Goal: Find specific page/section: Find specific page/section

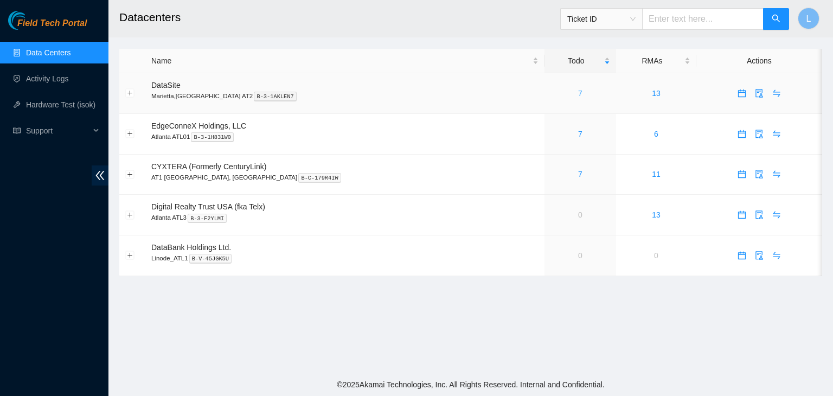
click at [578, 97] on link "7" at bounding box center [580, 93] width 4 height 9
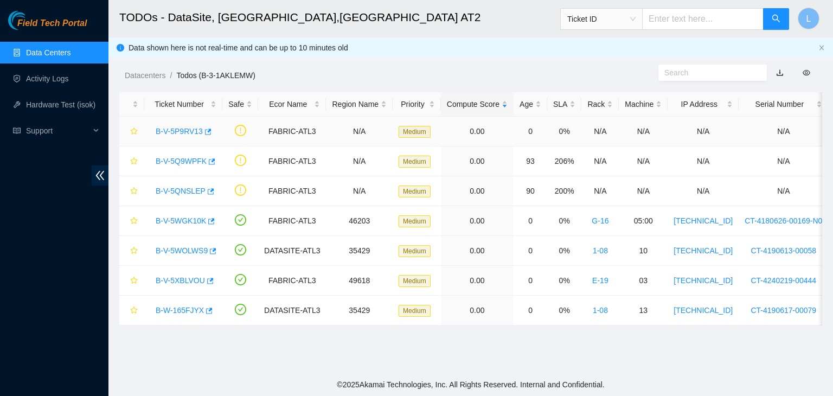
click at [176, 134] on link "B-V-5P9RV13" at bounding box center [179, 131] width 47 height 9
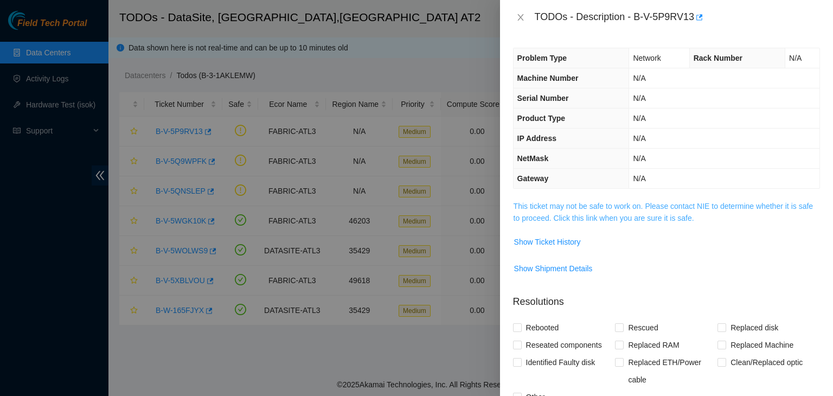
click at [568, 219] on link "This ticket may not be safe to work on. Please contact NIE to determine whether…" at bounding box center [663, 212] width 299 height 21
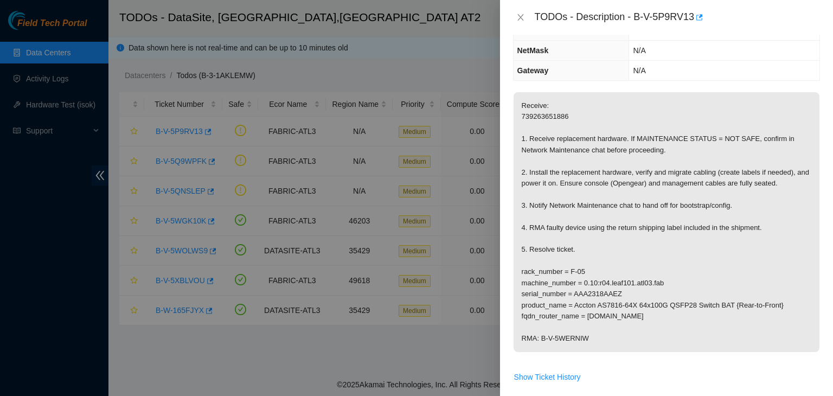
scroll to position [108, 0]
